Goal: Task Accomplishment & Management: Use online tool/utility

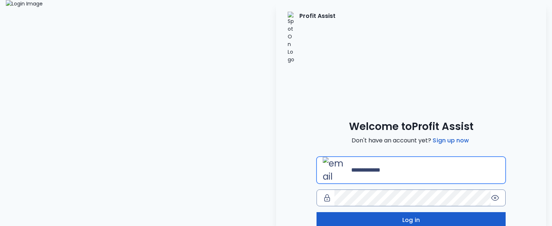
type input "**********"
click at [374, 212] on button "Log in" at bounding box center [411, 220] width 189 height 16
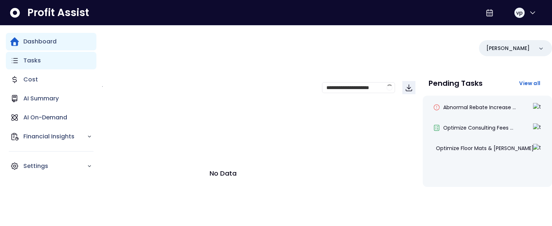
click at [18, 58] on icon "Main navigation" at bounding box center [14, 60] width 9 height 9
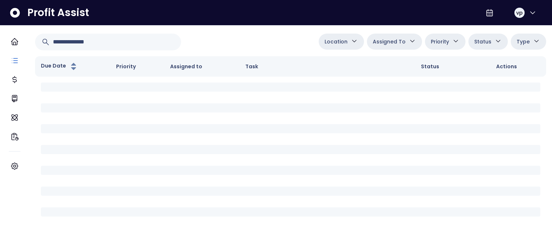
scroll to position [53, 0]
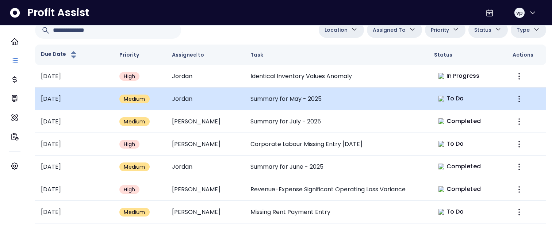
click at [311, 94] on td "Summary for May - 2025" at bounding box center [337, 99] width 184 height 23
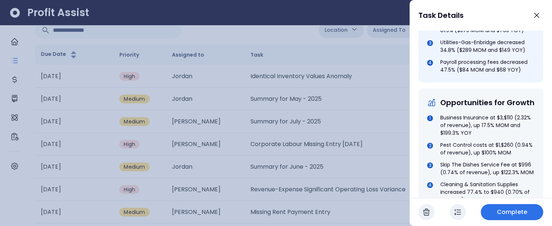
scroll to position [451, 0]
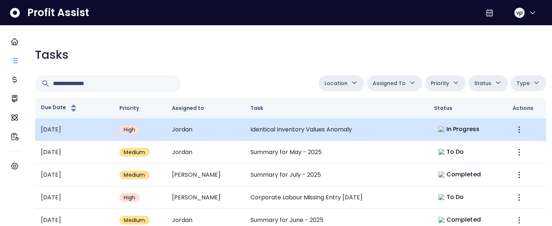
click at [274, 130] on td "Identical Inventory Values Anomaly" at bounding box center [337, 129] width 184 height 23
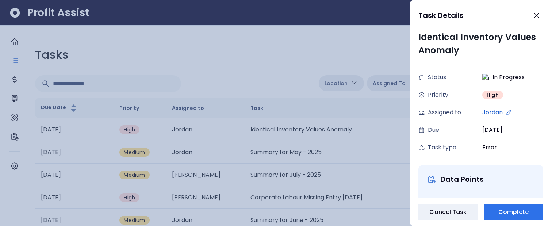
scroll to position [235, 0]
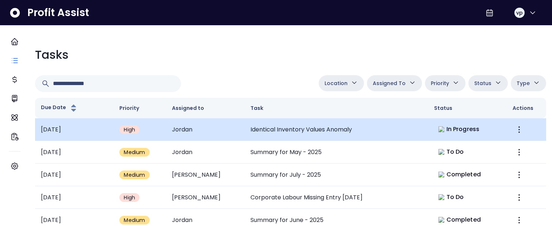
click at [194, 123] on td "Jordan" at bounding box center [205, 129] width 79 height 23
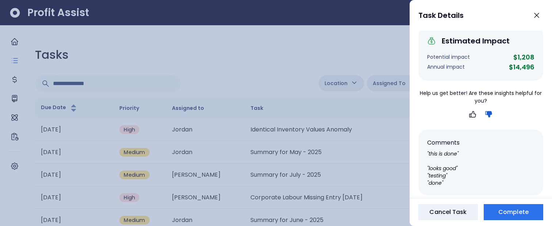
scroll to position [235, 0]
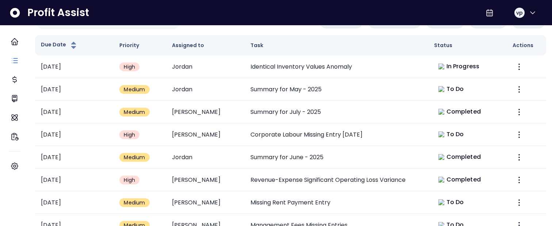
scroll to position [244, 0]
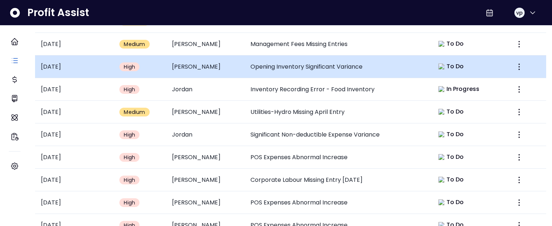
click at [293, 56] on td "Opening Inventory Significant Variance" at bounding box center [337, 67] width 184 height 23
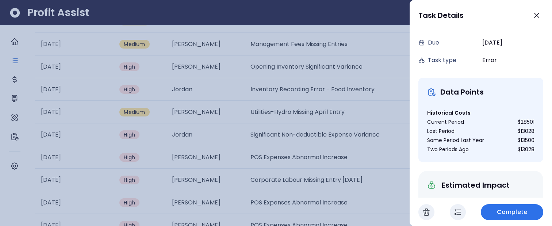
scroll to position [160, 0]
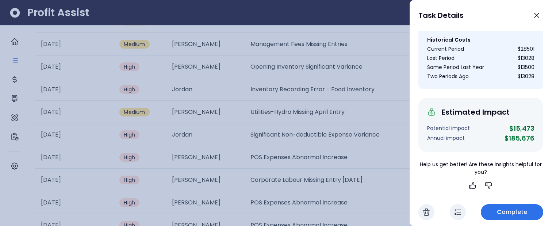
click at [296, 160] on div at bounding box center [276, 113] width 552 height 226
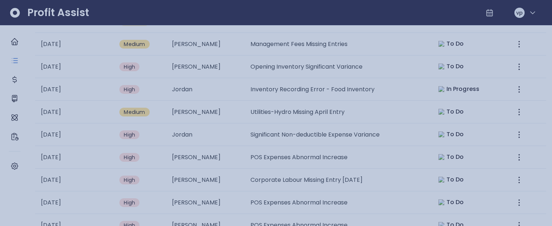
scroll to position [244, 0]
